Goal: Information Seeking & Learning: Learn about a topic

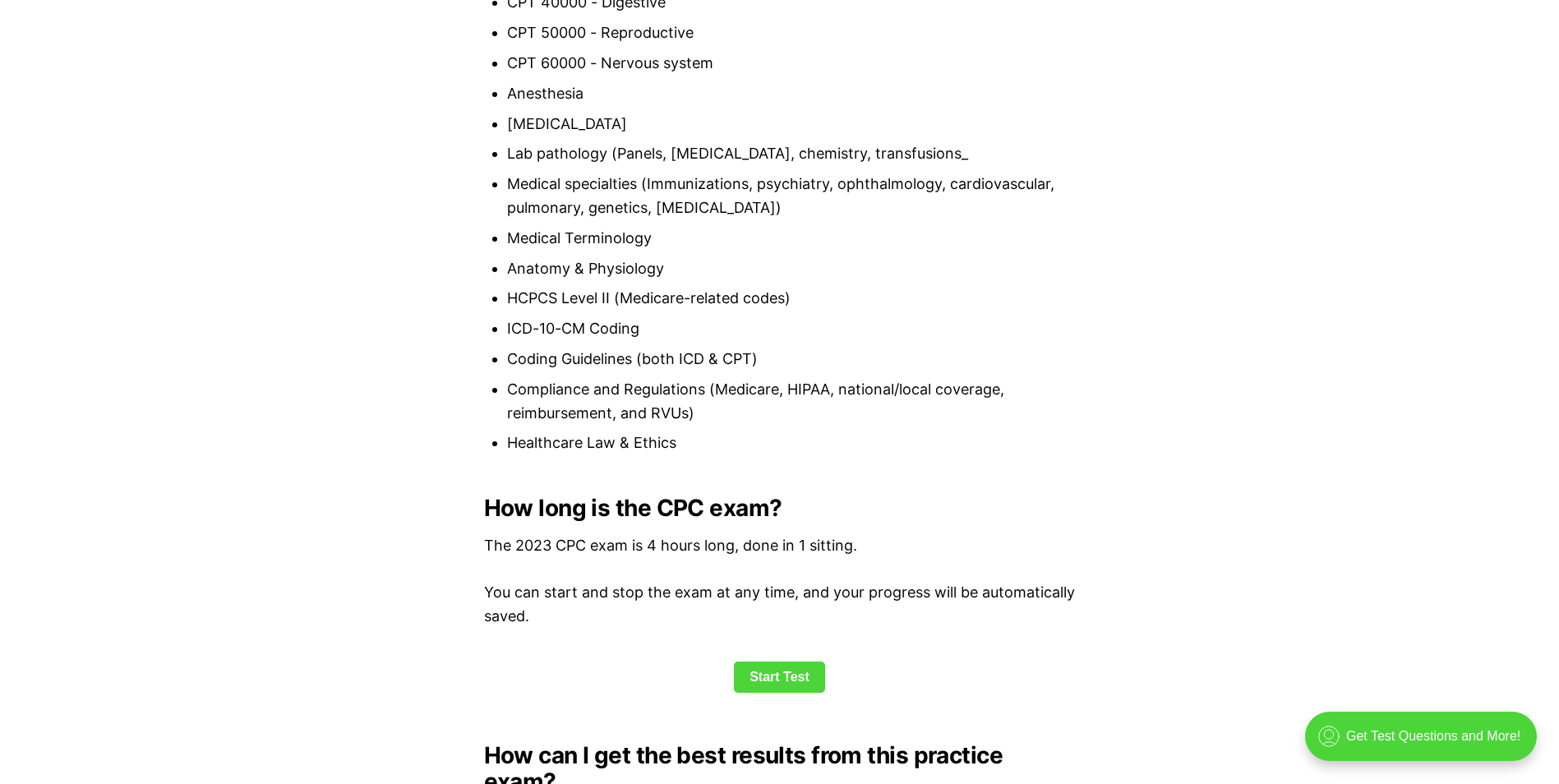
scroll to position [1972, 0]
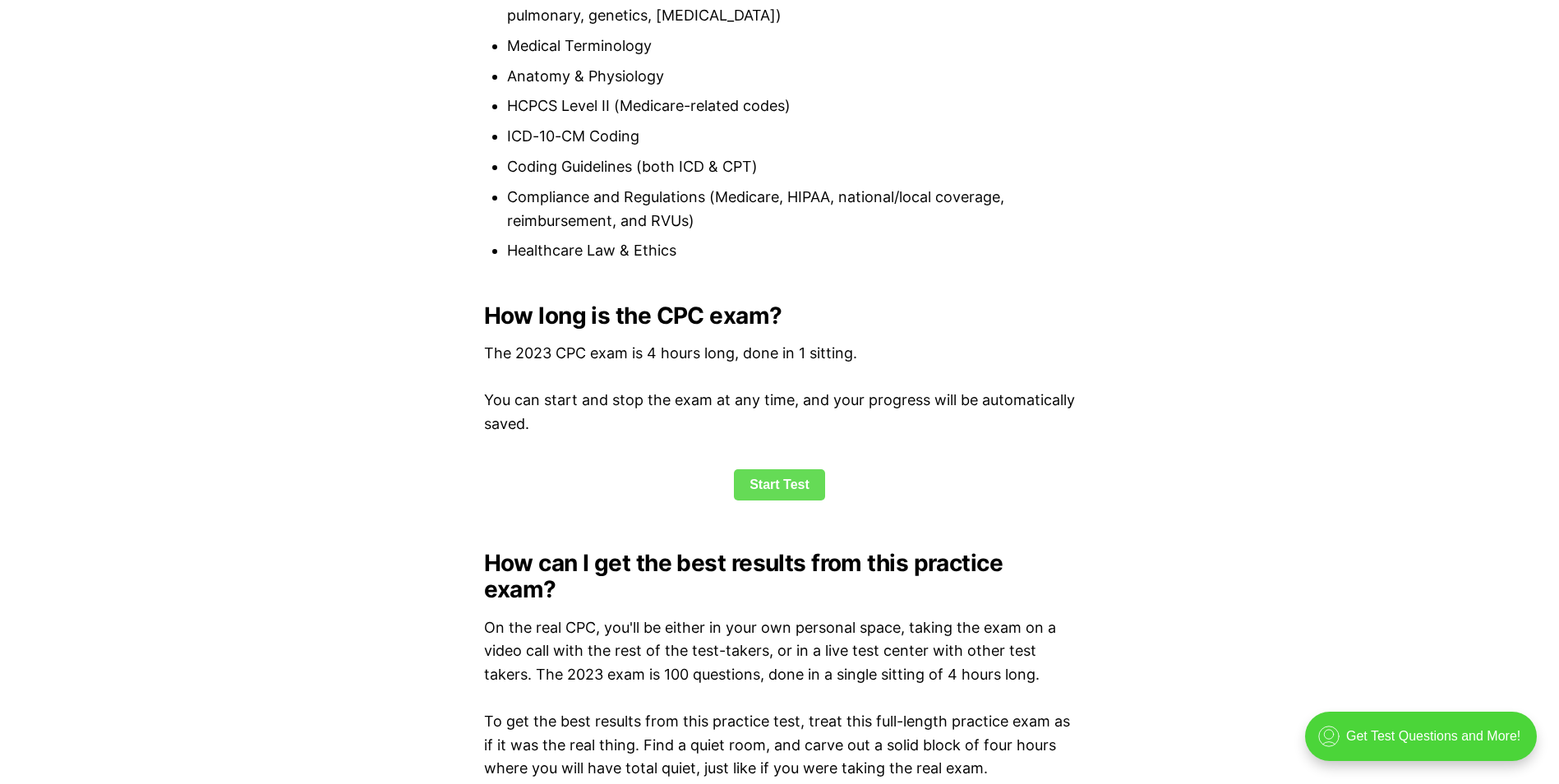
click at [758, 482] on link "Start Test" at bounding box center [779, 485] width 91 height 31
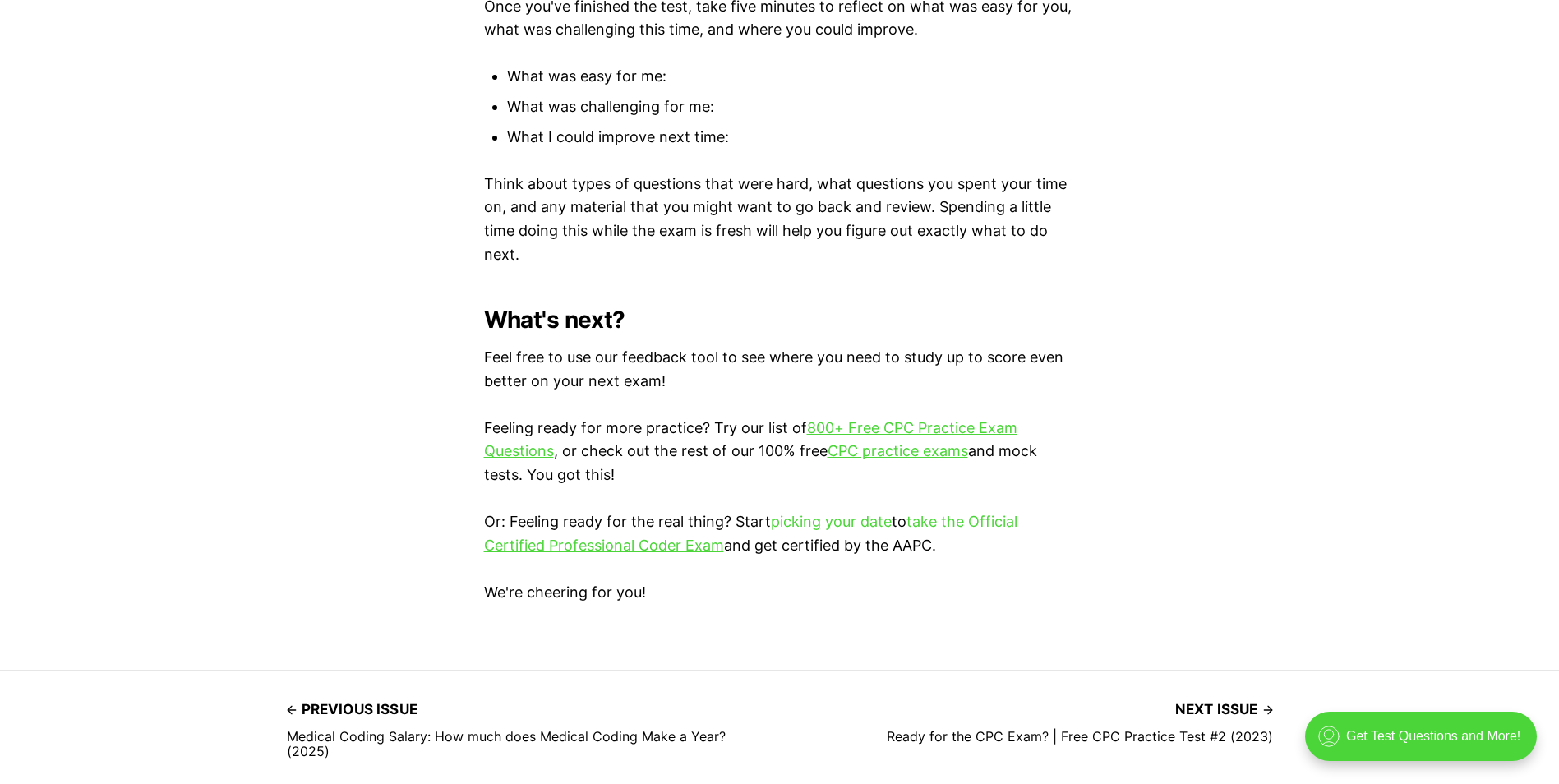
scroll to position [4587, 0]
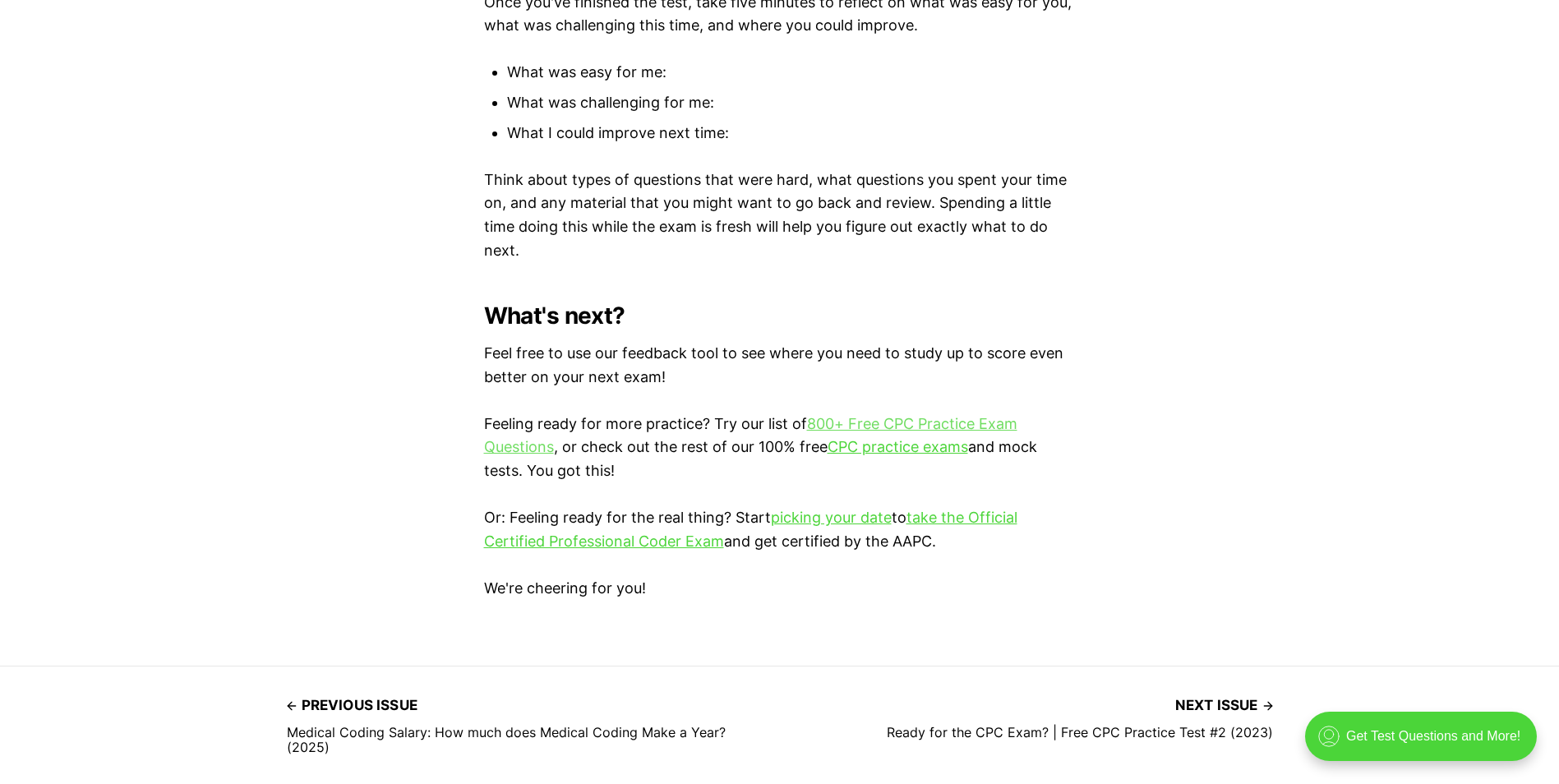
click at [862, 425] on link "800+ Free CPC Practice Exam Questions" at bounding box center [750, 436] width 533 height 41
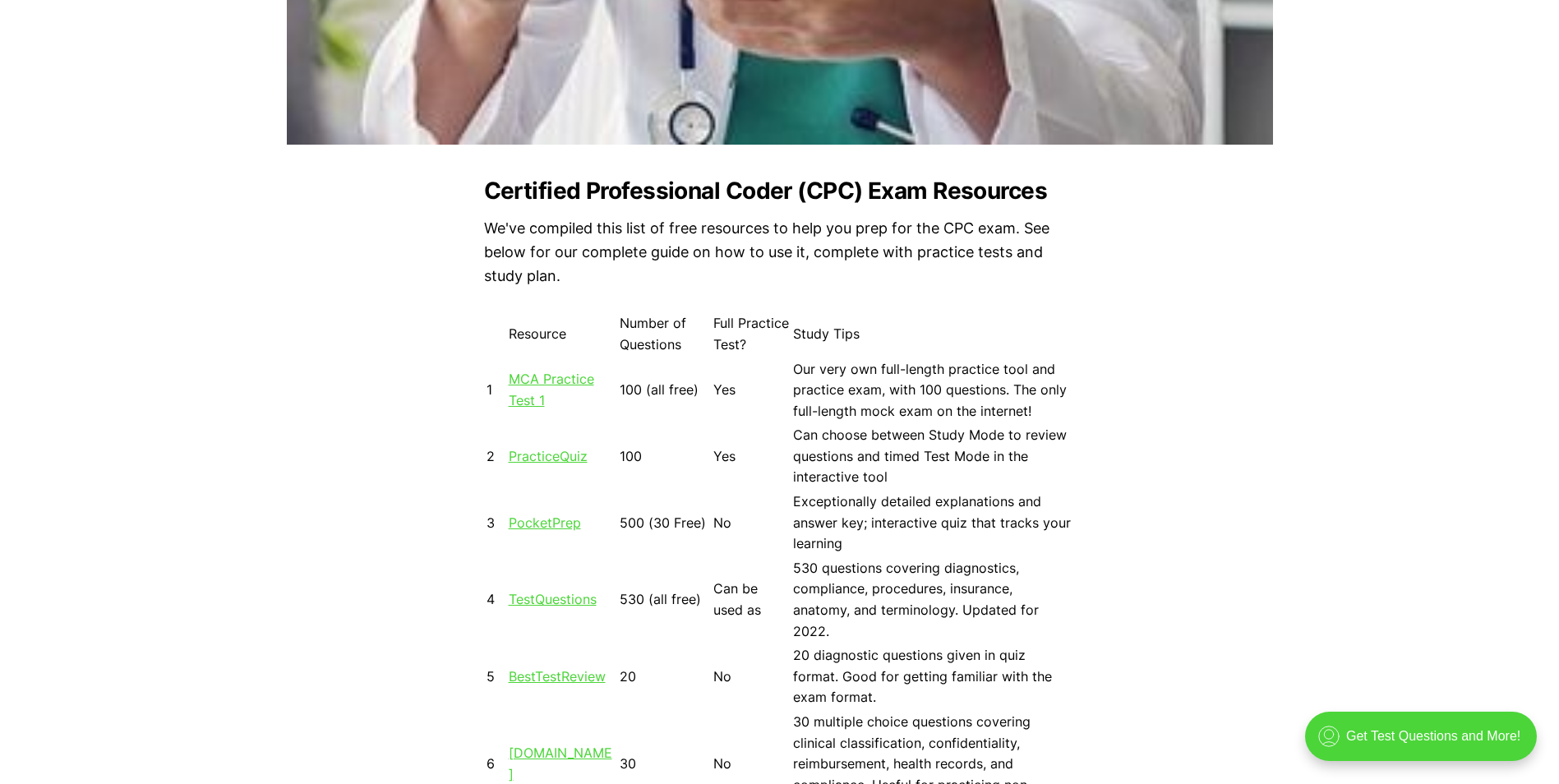
scroll to position [1315, 0]
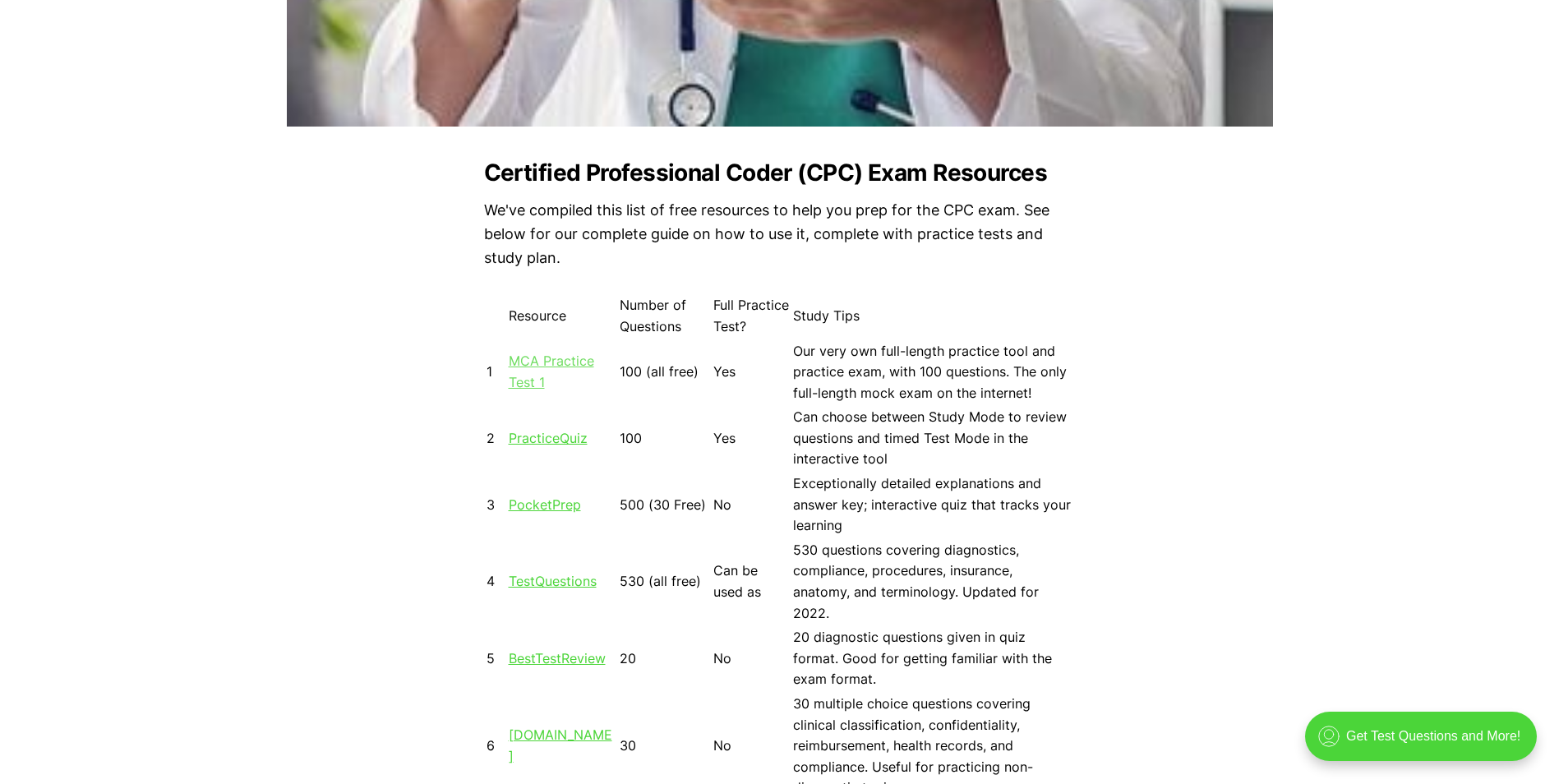
click at [543, 356] on link "MCA Practice Test 1" at bounding box center [551, 371] width 85 height 38
